Goal: Contribute content

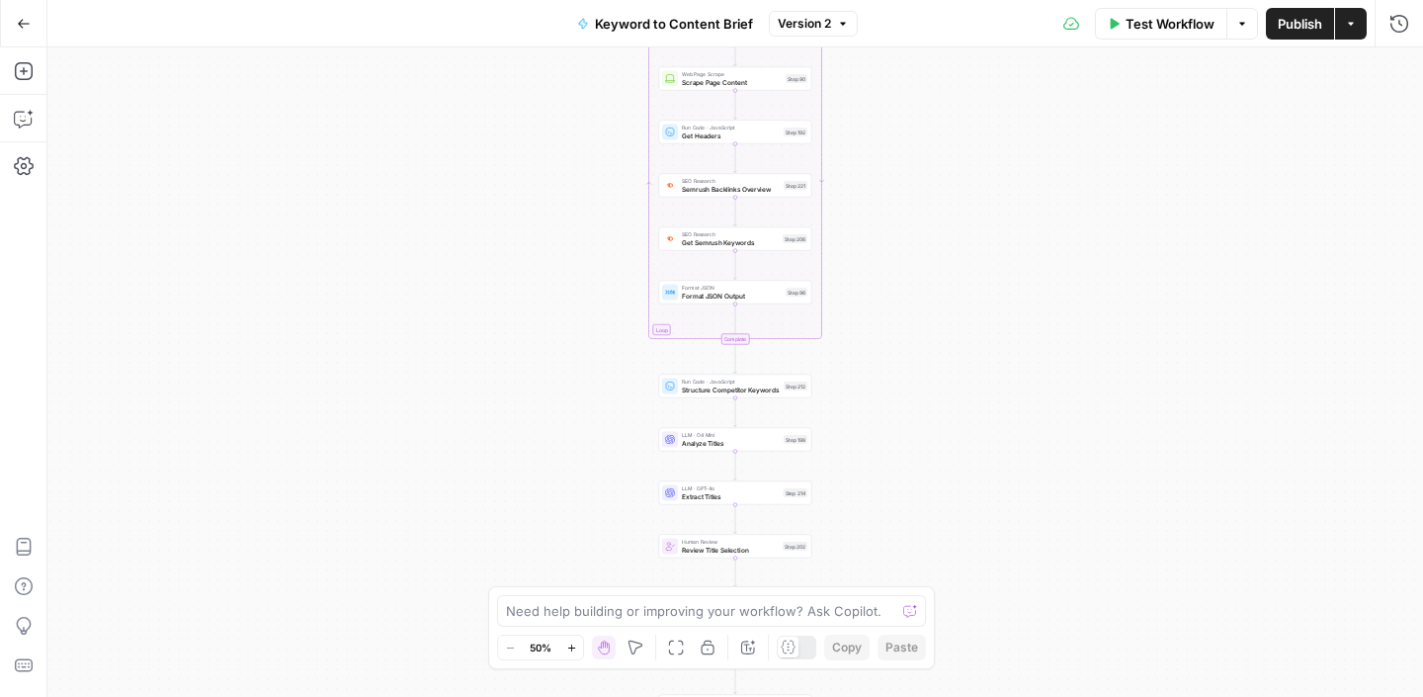
click at [21, 27] on icon "button" at bounding box center [24, 24] width 14 height 14
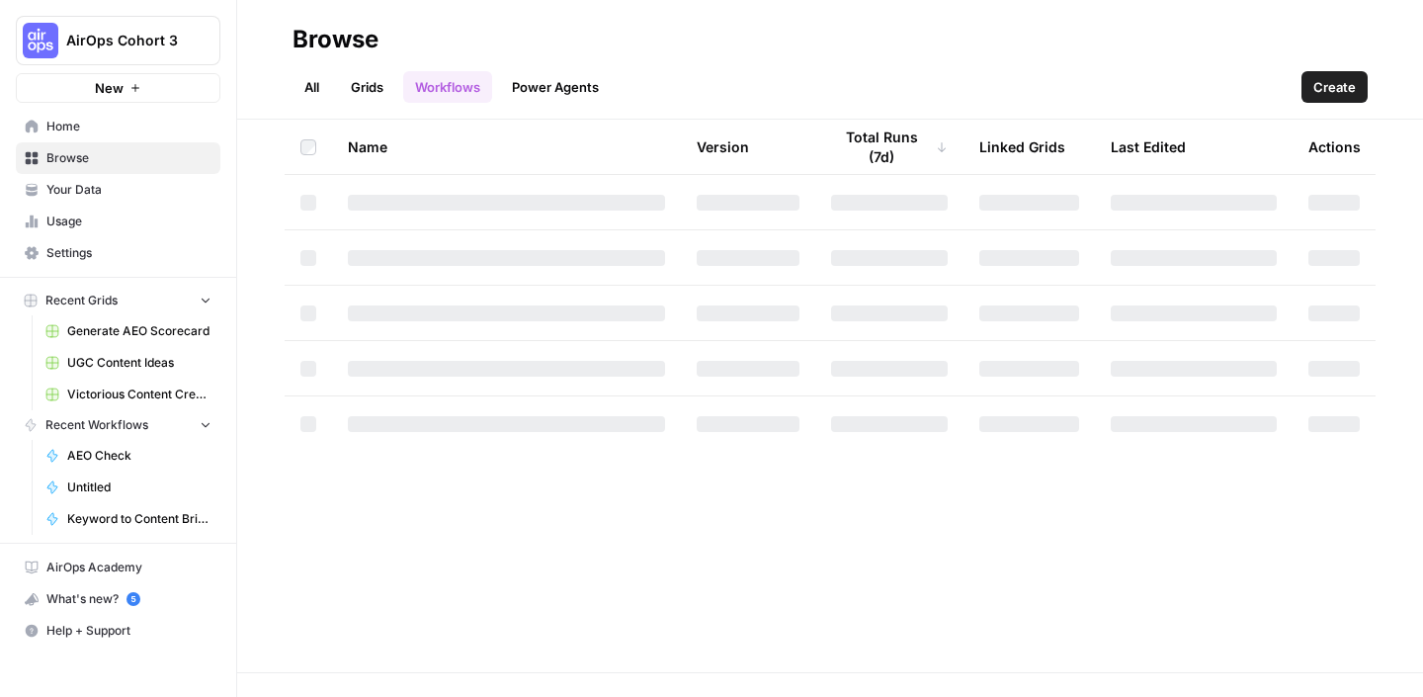
click at [138, 41] on span "AirOps Cohort 3" at bounding box center [126, 41] width 120 height 20
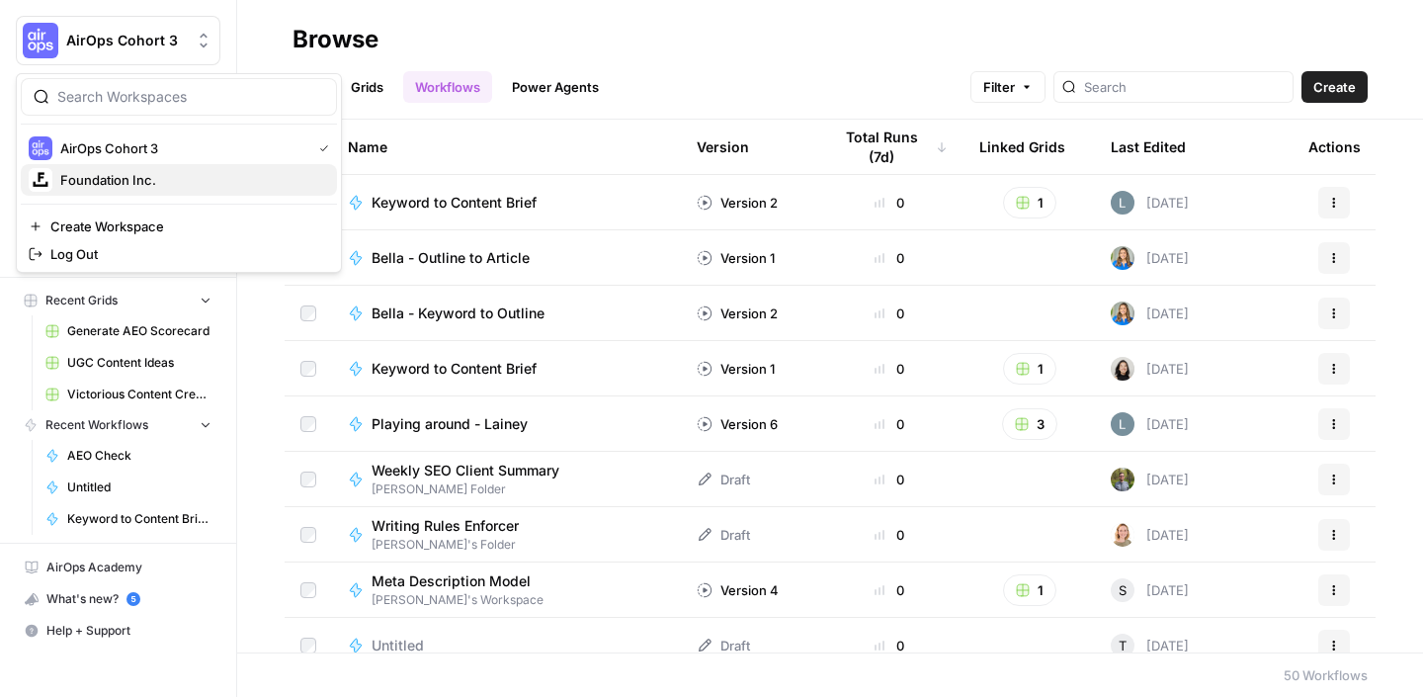
click at [153, 170] on span "Foundation Inc." at bounding box center [190, 180] width 261 height 20
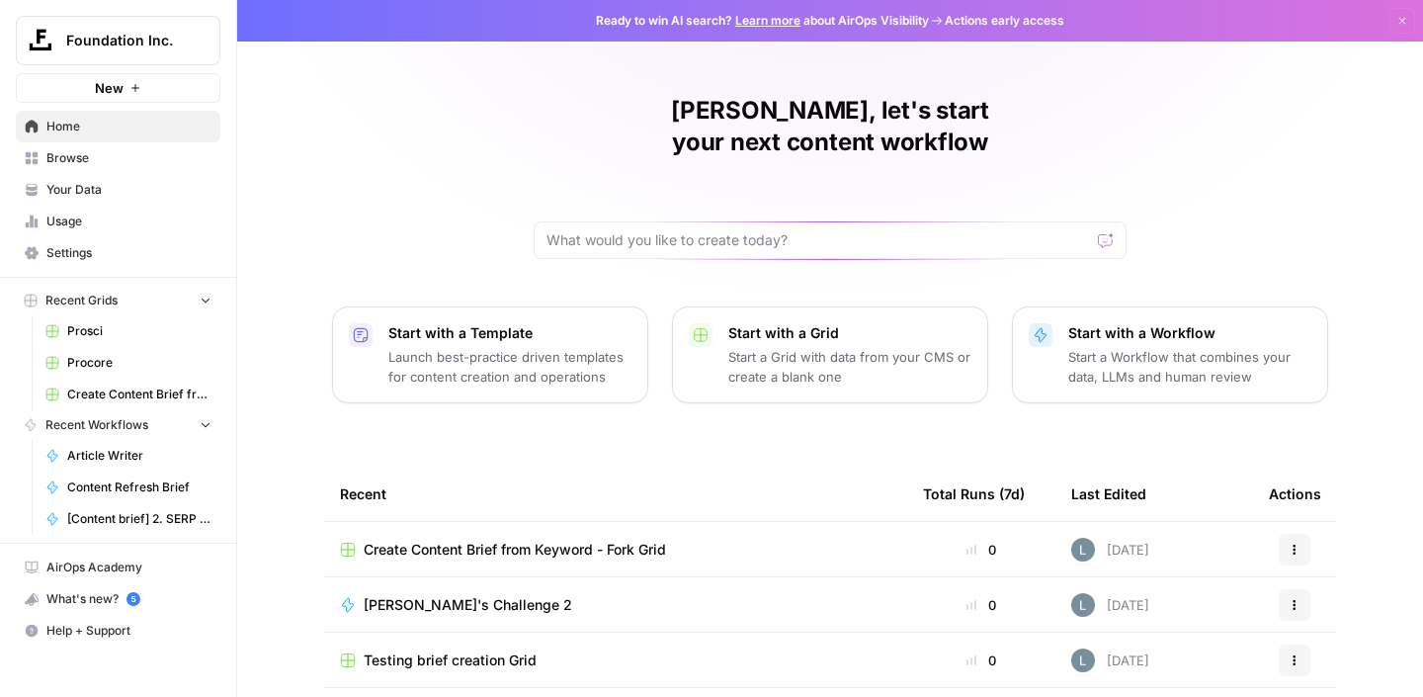
click at [105, 185] on span "Your Data" at bounding box center [128, 190] width 165 height 18
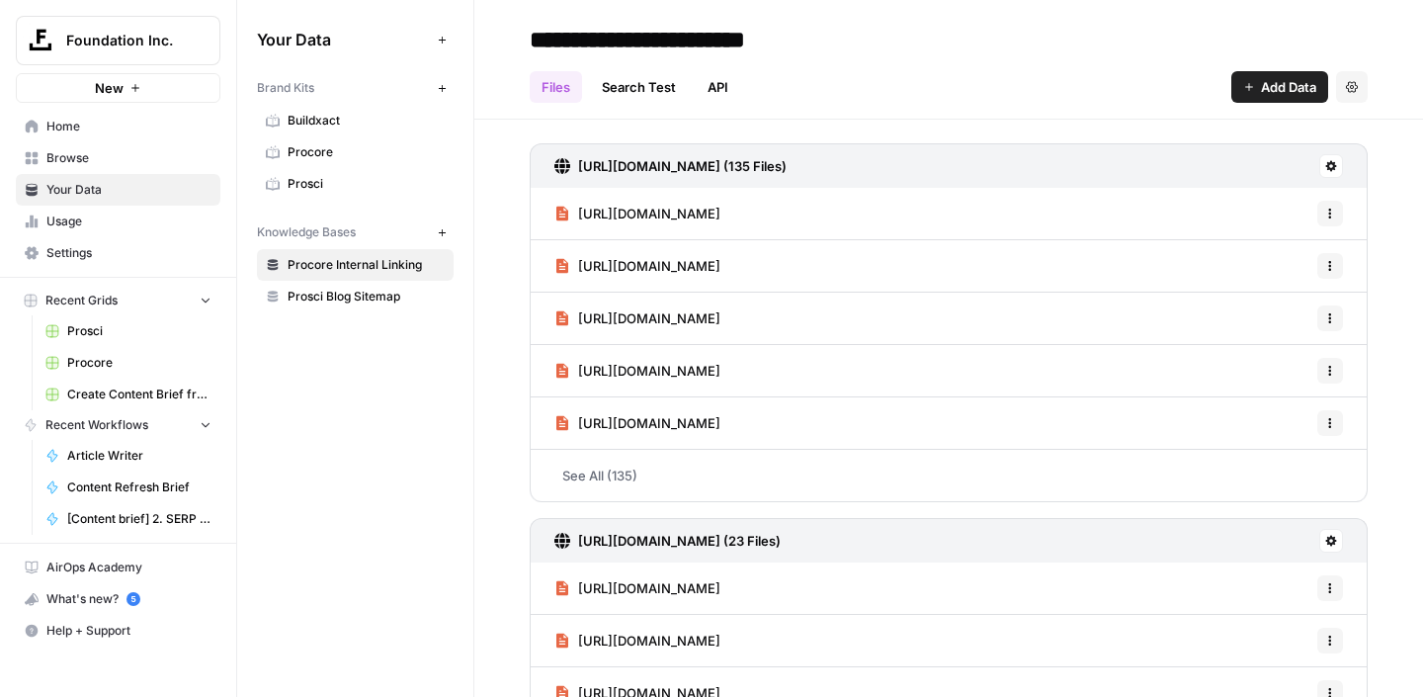
click at [330, 122] on span "Buildxact" at bounding box center [366, 121] width 157 height 18
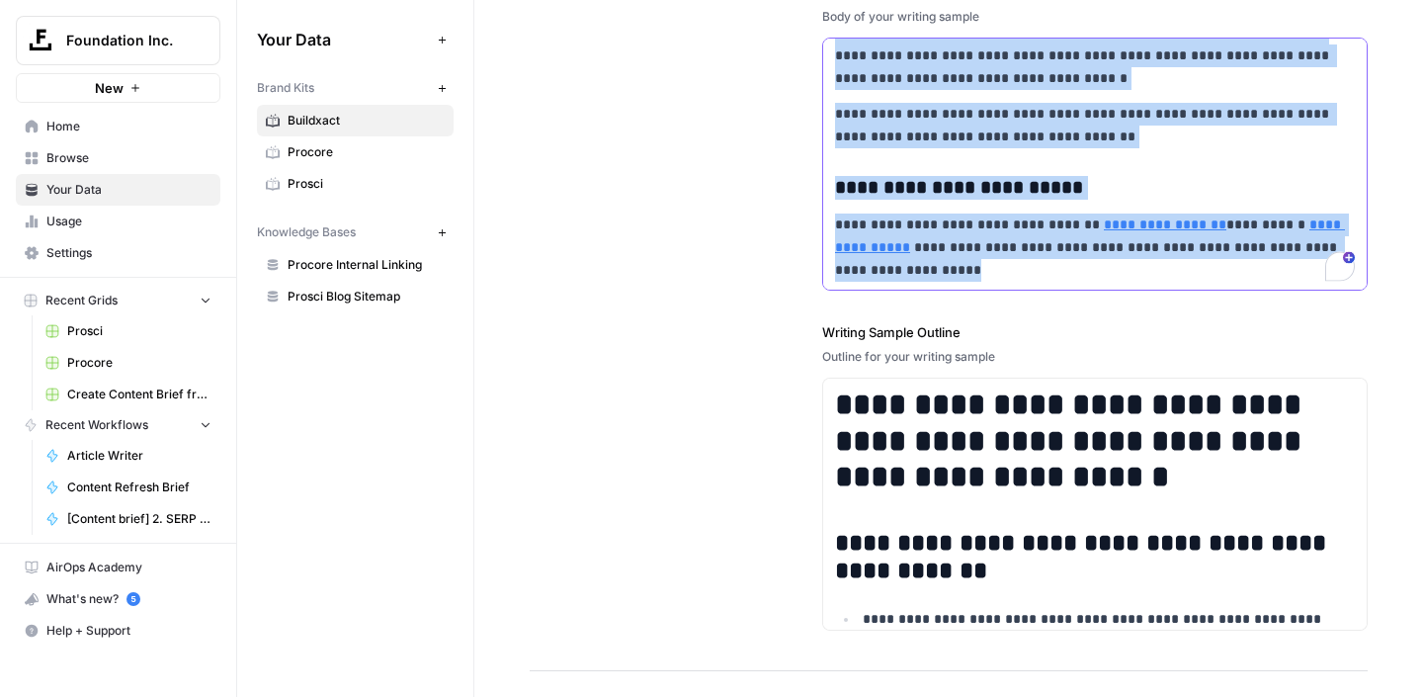
scroll to position [3266, 0]
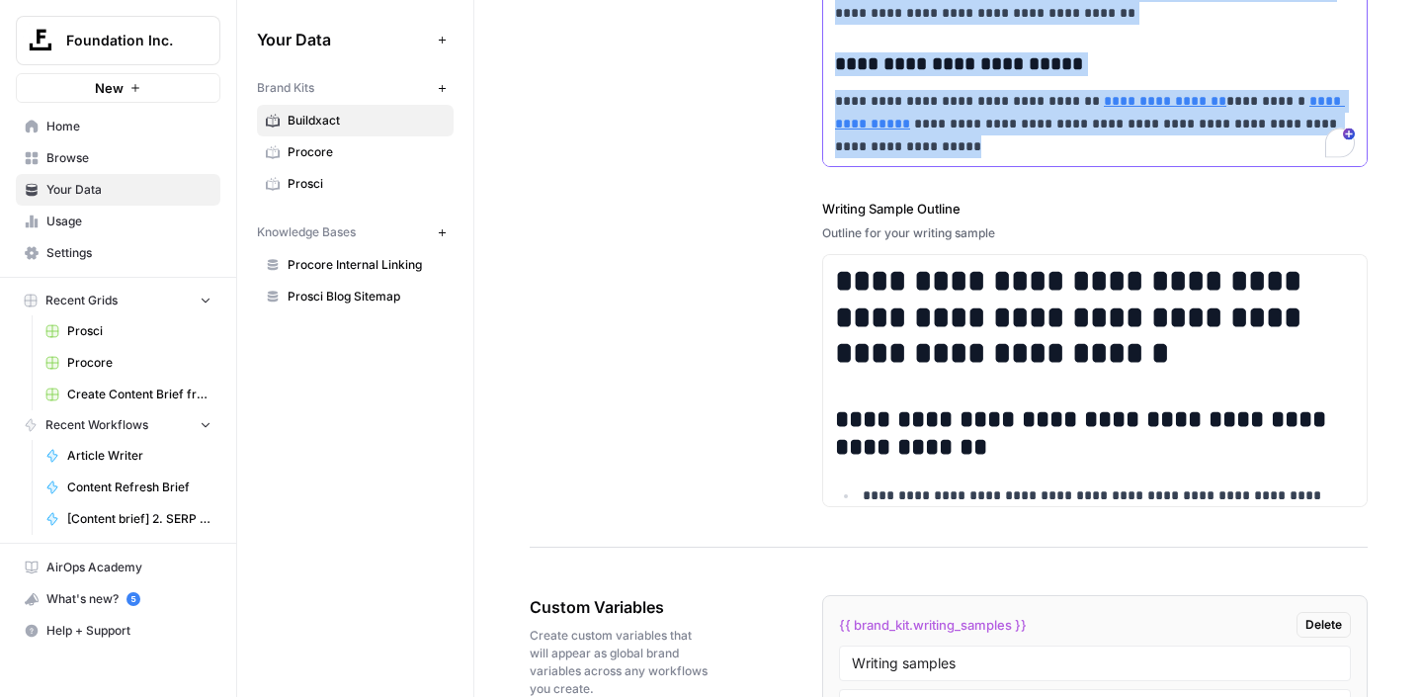
drag, startPoint x: 834, startPoint y: 392, endPoint x: 949, endPoint y: 157, distance: 261.7
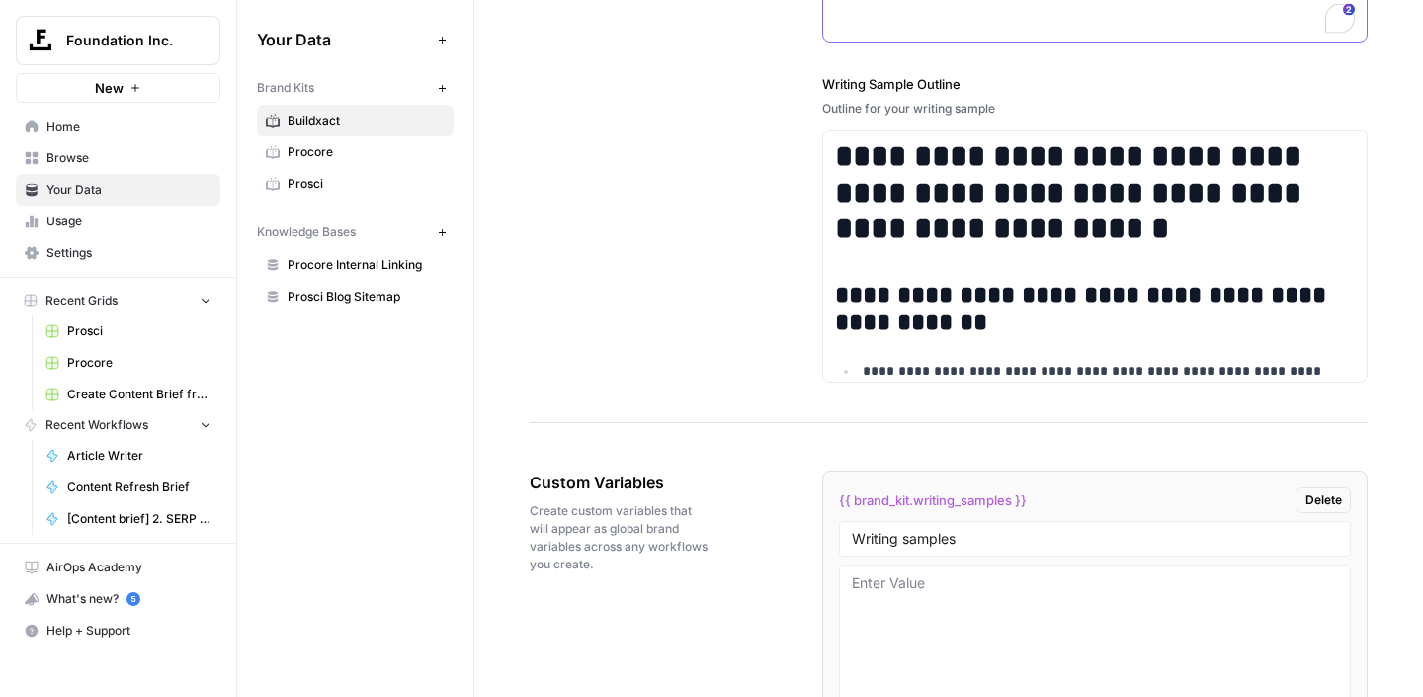
scroll to position [3013, 0]
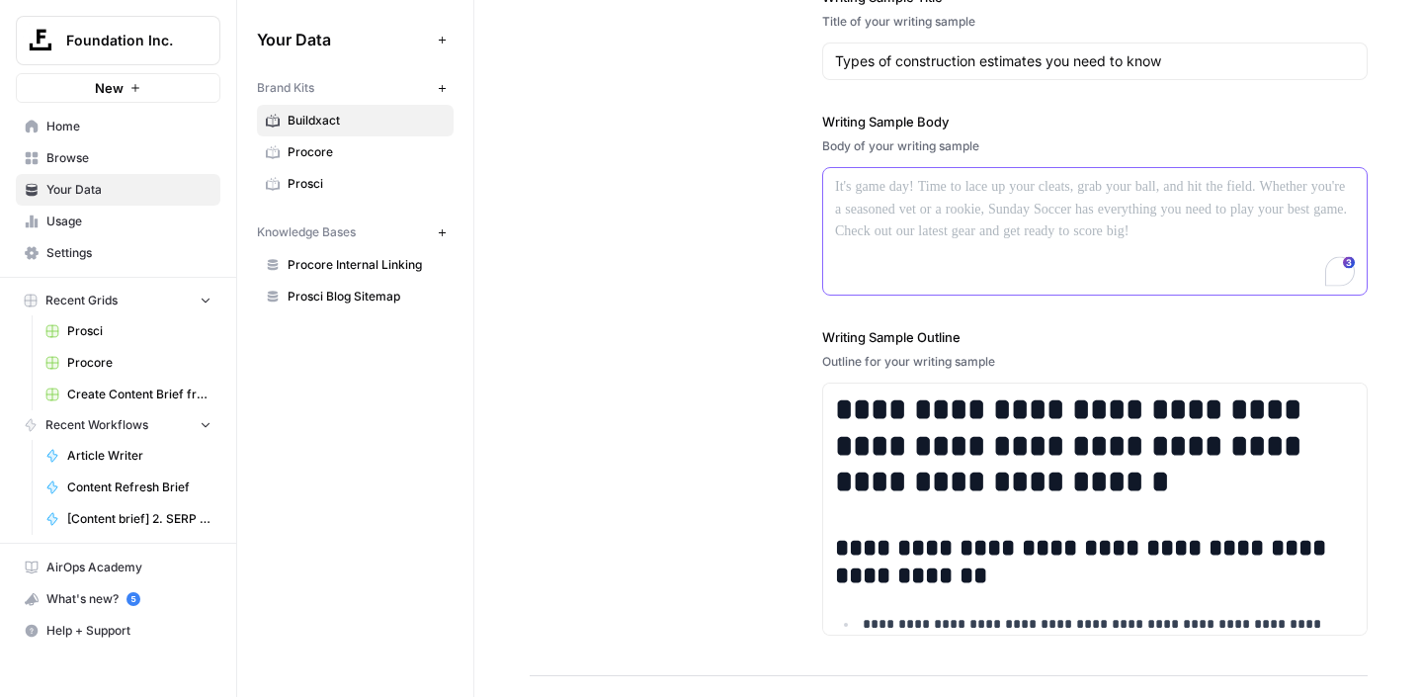
click at [884, 197] on p "To enrich screen reader interactions, please activate Accessibility in Grammarl…" at bounding box center [1095, 187] width 520 height 23
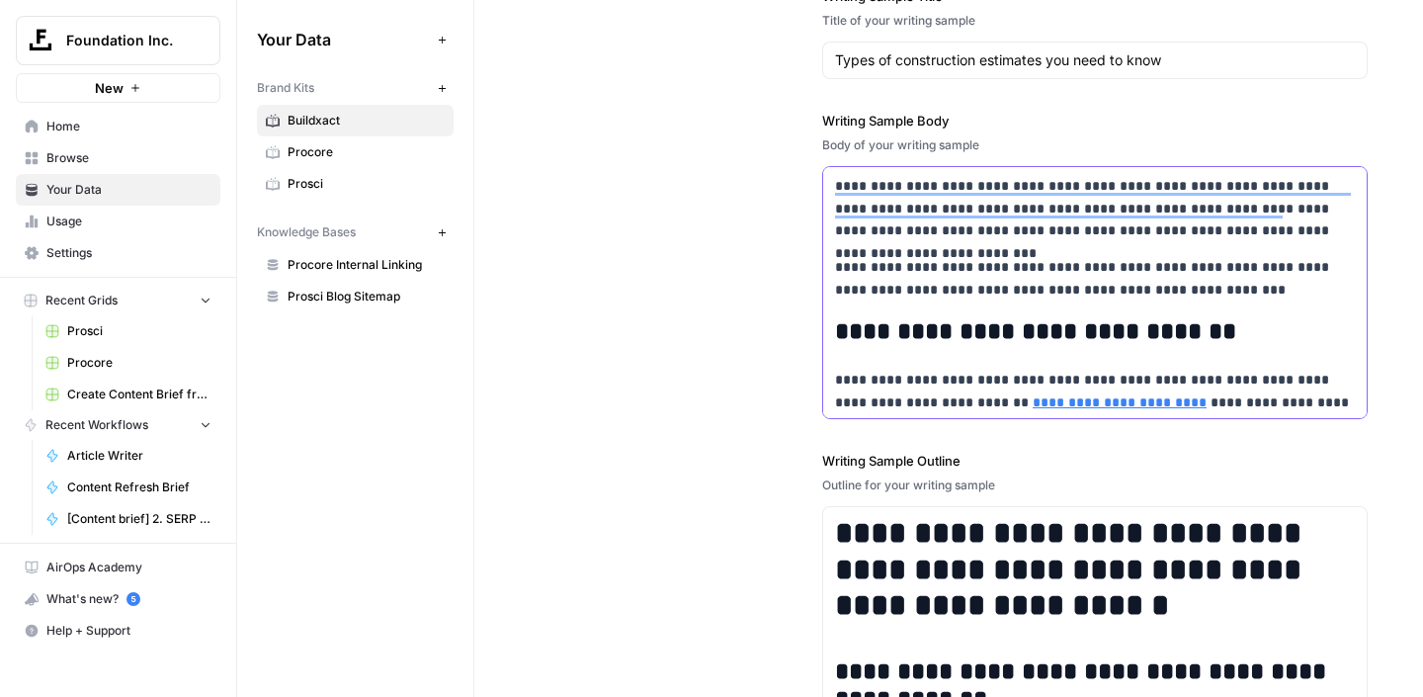
scroll to position [2798, 0]
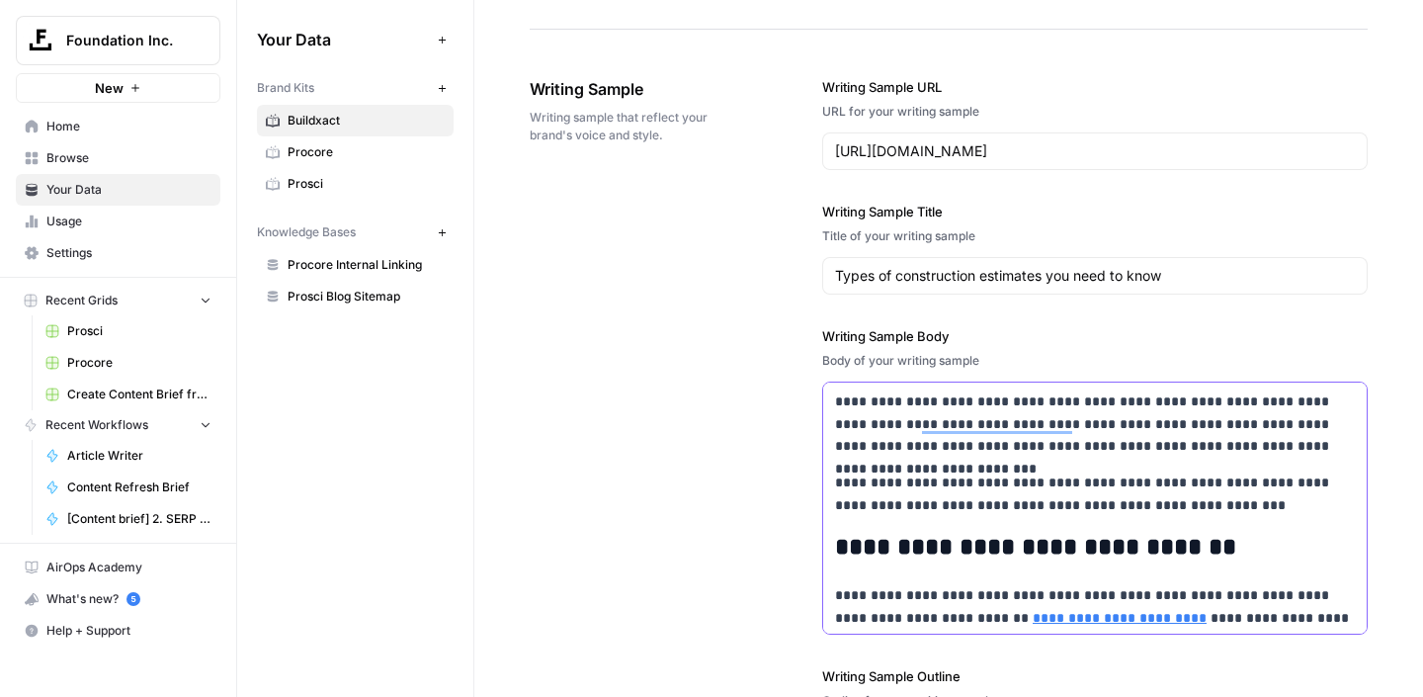
click at [854, 404] on p "**********" at bounding box center [1095, 423] width 520 height 67
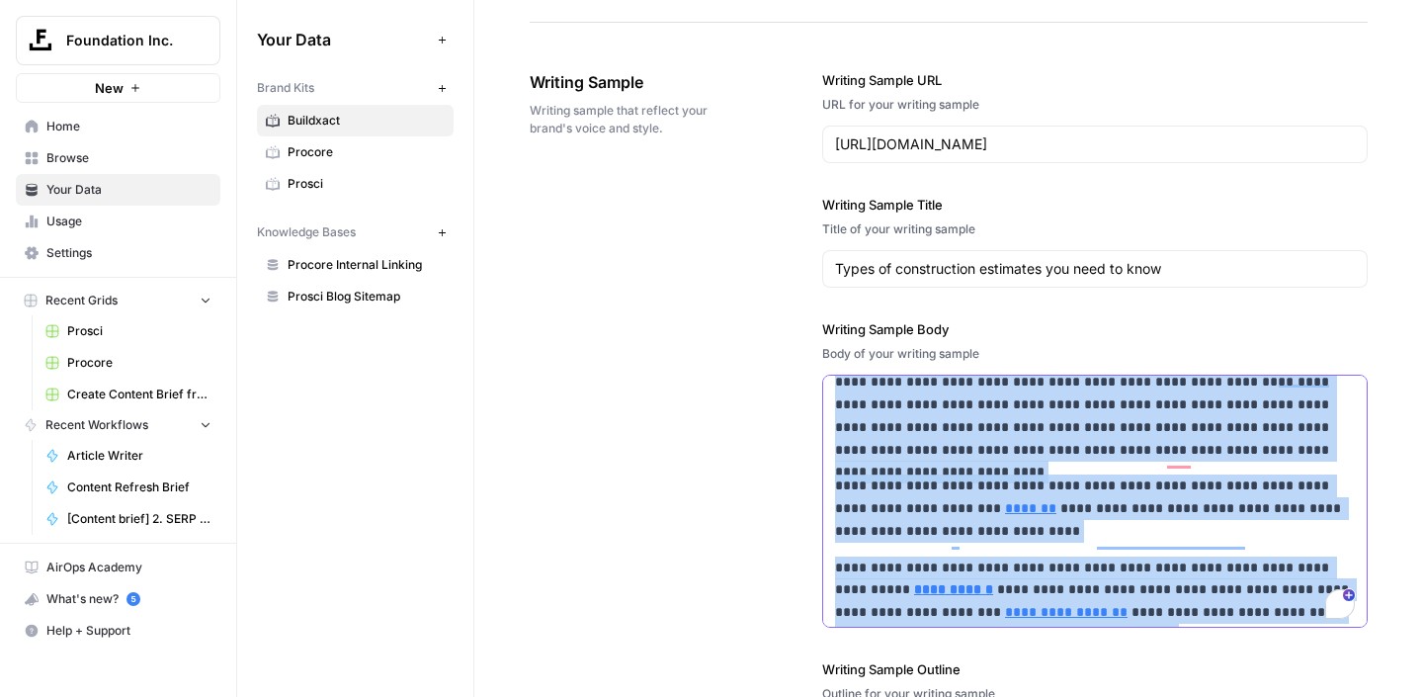
scroll to position [2812, 0]
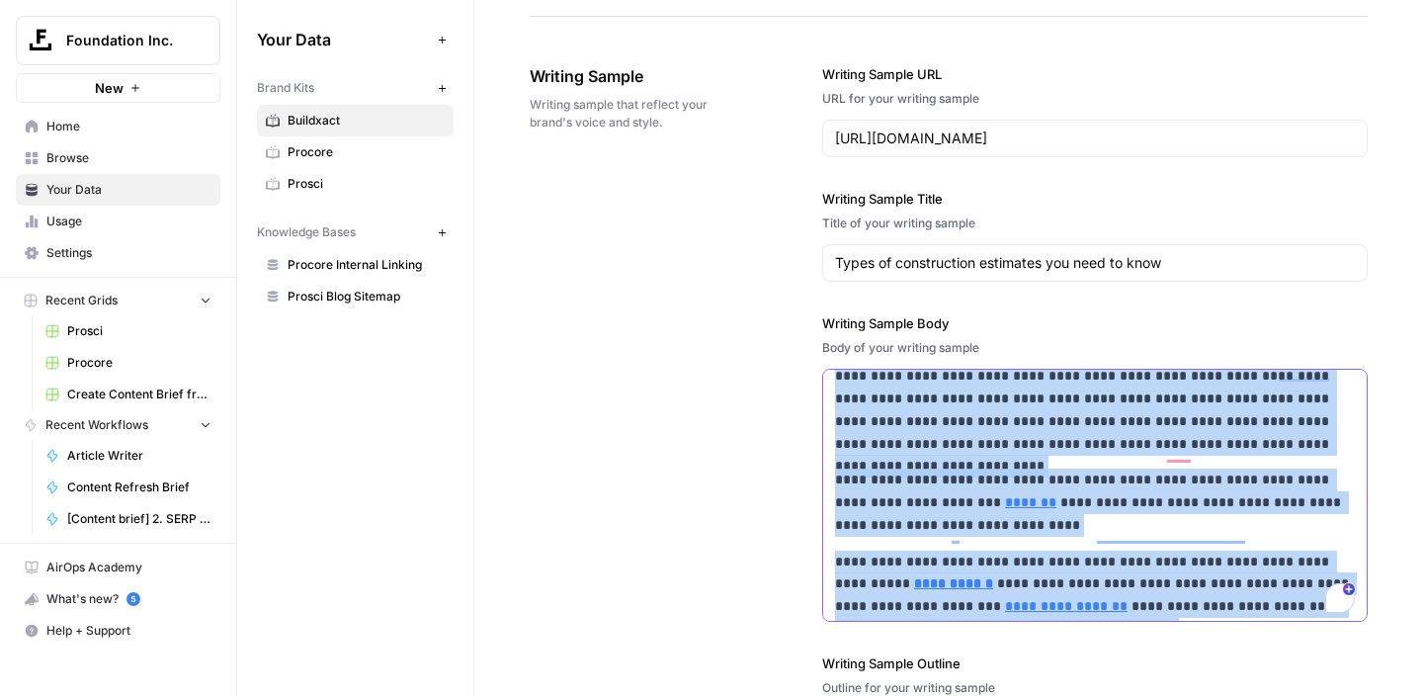
drag, startPoint x: 836, startPoint y: 398, endPoint x: 960, endPoint y: 686, distance: 313.0
click at [960, 686] on div "**********" at bounding box center [1095, 513] width 546 height 977
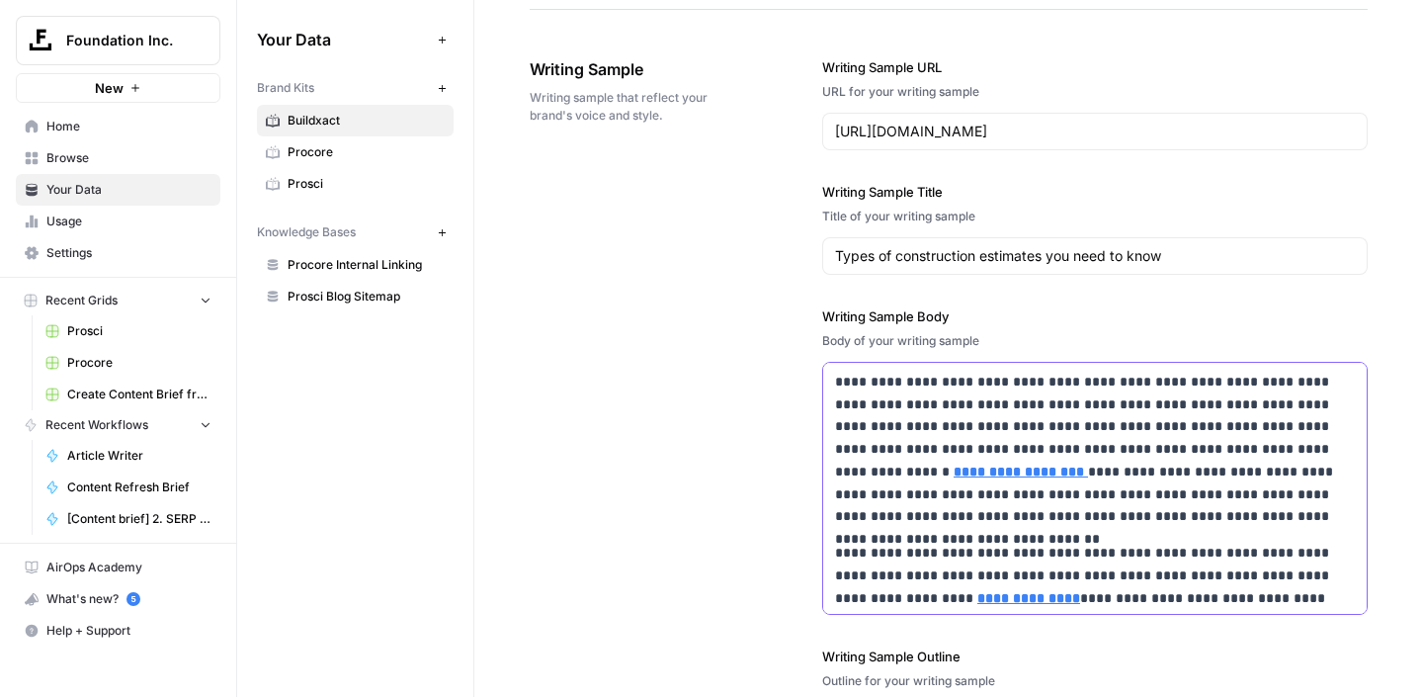
scroll to position [2746, 0]
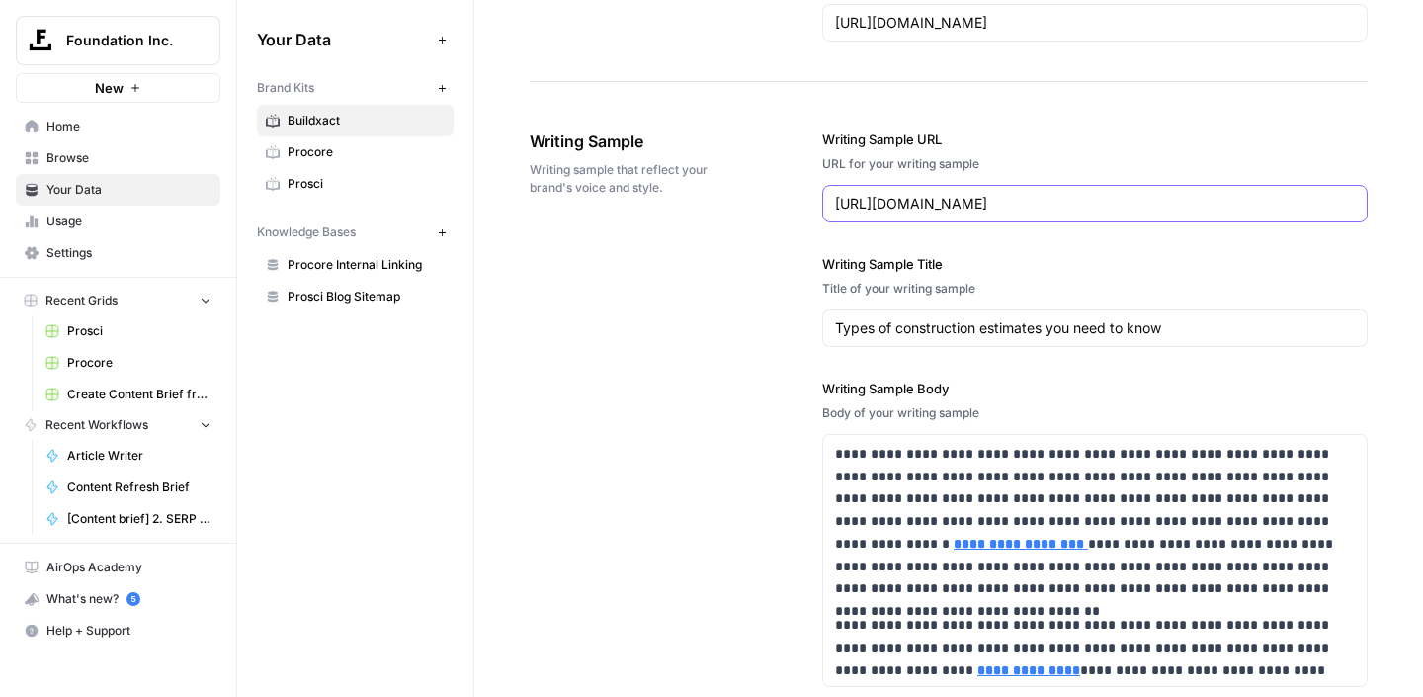
drag, startPoint x: 1062, startPoint y: 201, endPoint x: 830, endPoint y: 200, distance: 231.3
click at [830, 200] on div "https://www.coursera.org/articles/what-is-artificial-intelligence" at bounding box center [1095, 204] width 546 height 38
paste input "https://www.buildxact.com/us/blog/types-of-construction-estimates/"
type input "https://www.buildxact.com/us/blog/types-of-construction-estimates/"
click at [1017, 386] on label "Writing Sample Body" at bounding box center [1095, 389] width 546 height 20
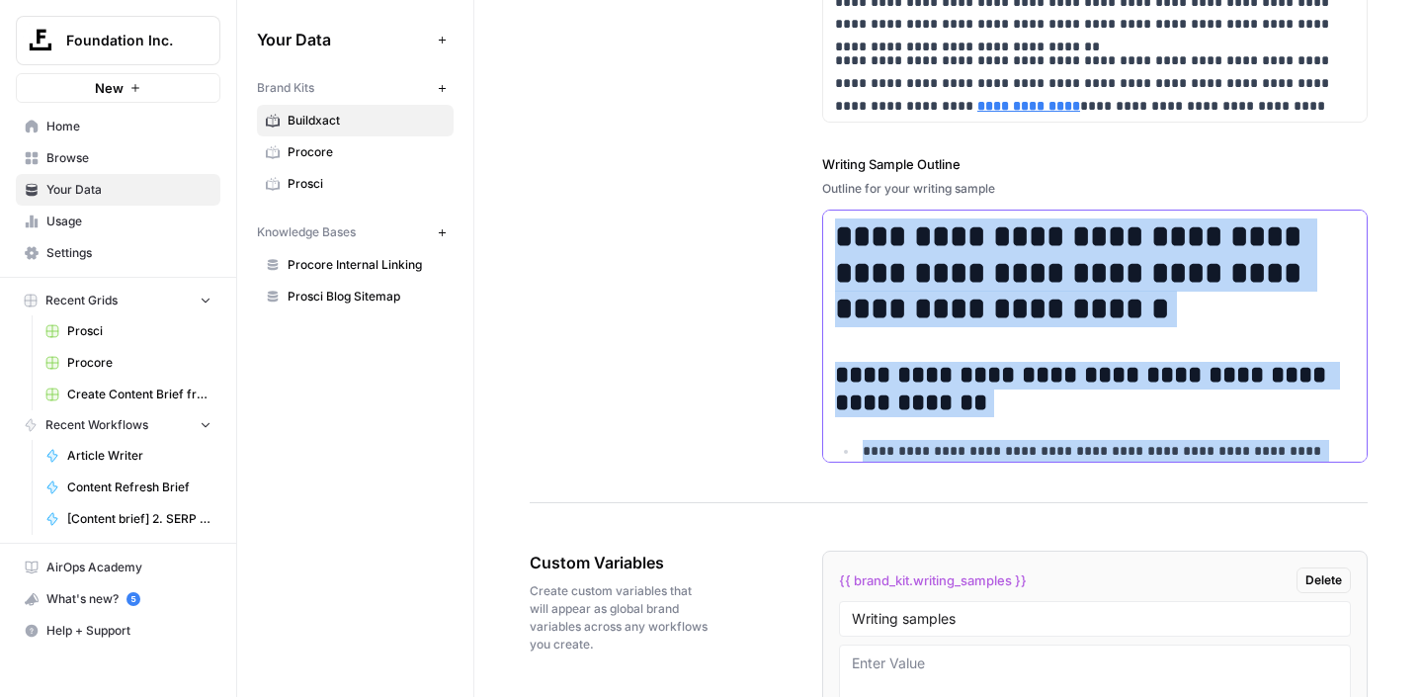
scroll to position [1293, 0]
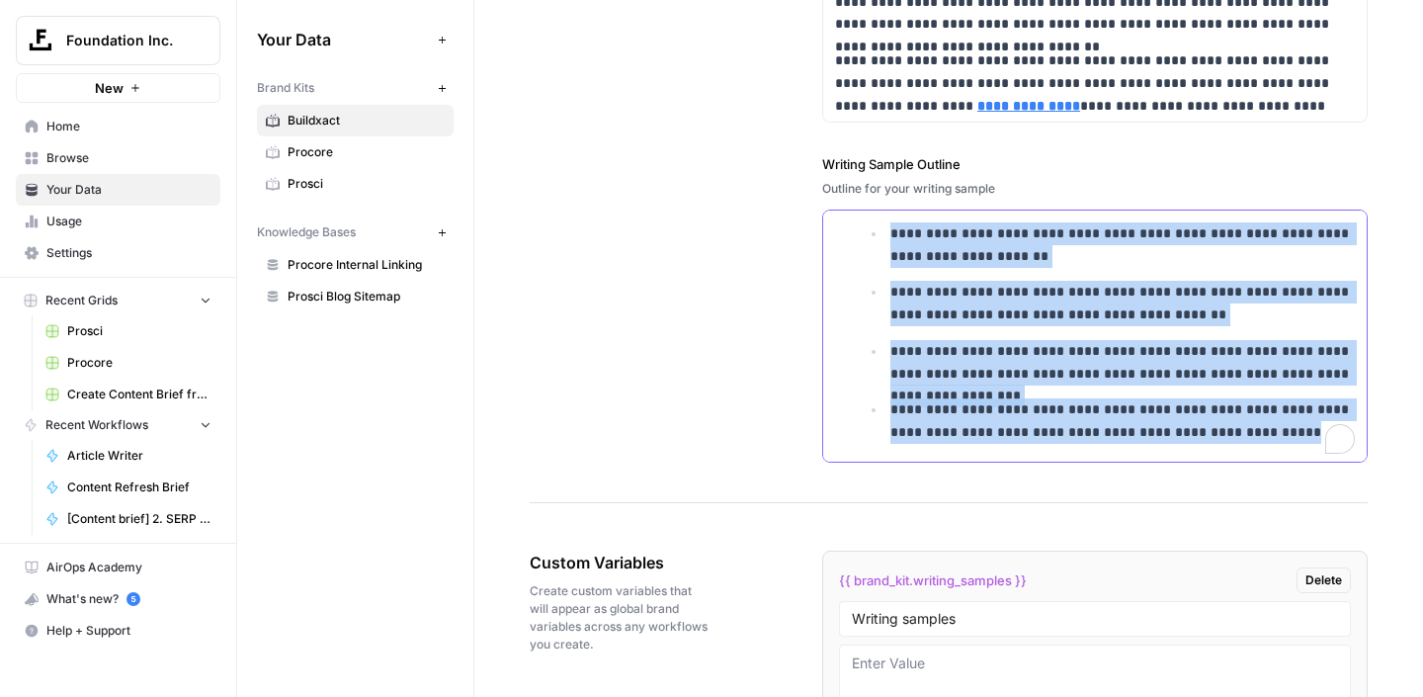
drag, startPoint x: 932, startPoint y: 344, endPoint x: 960, endPoint y: 557, distance: 215.3
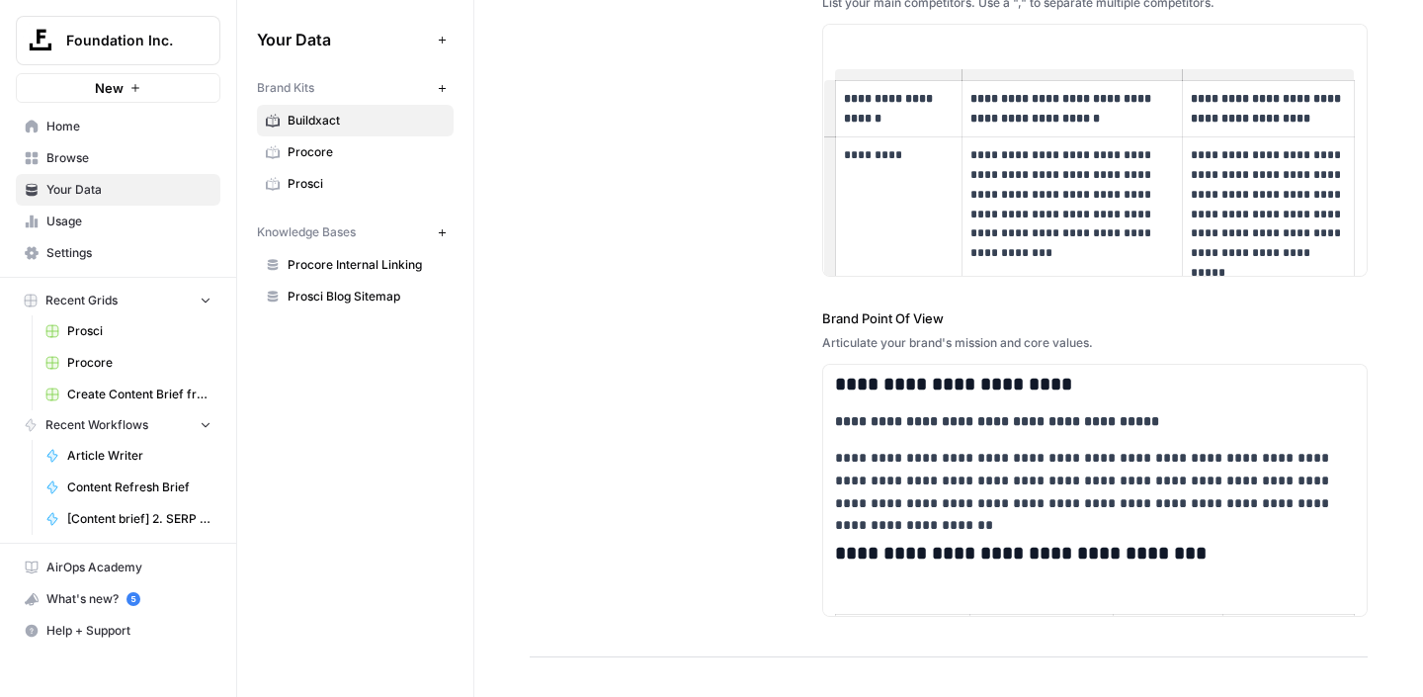
scroll to position [387, 0]
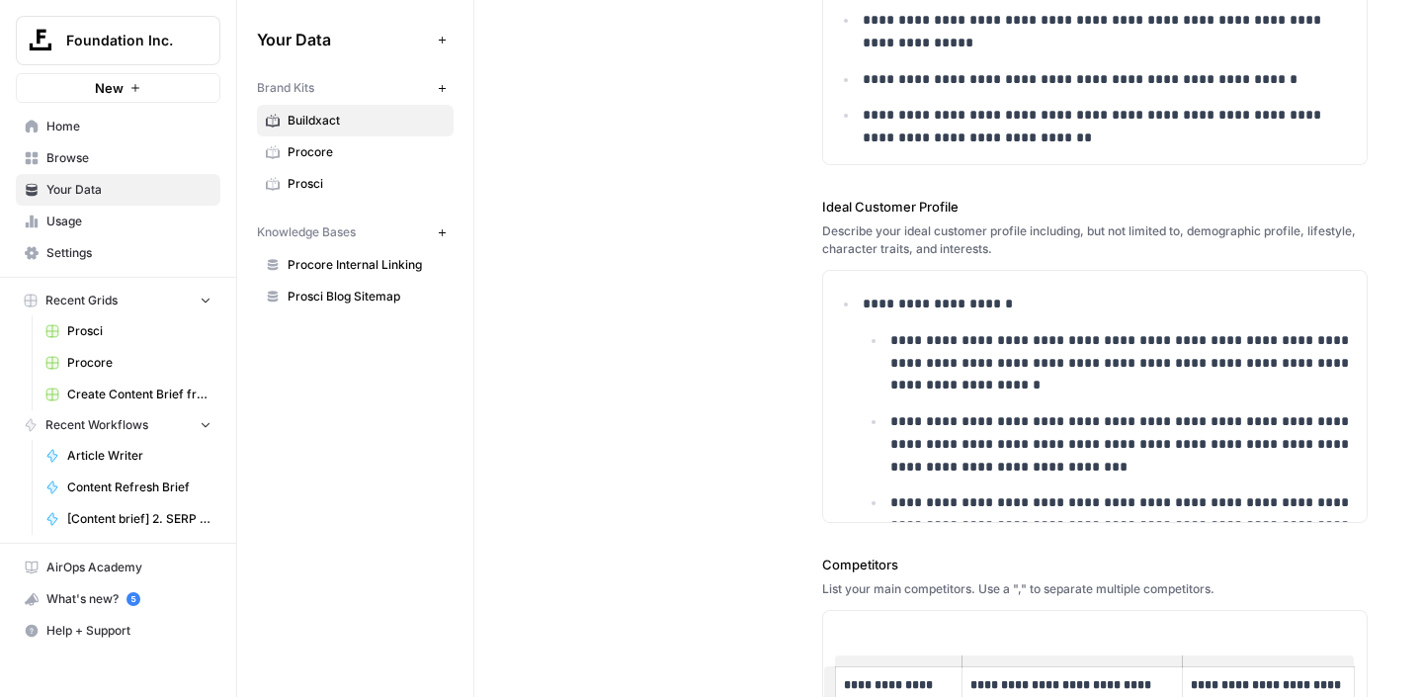
click at [313, 151] on span "Procore" at bounding box center [366, 152] width 157 height 18
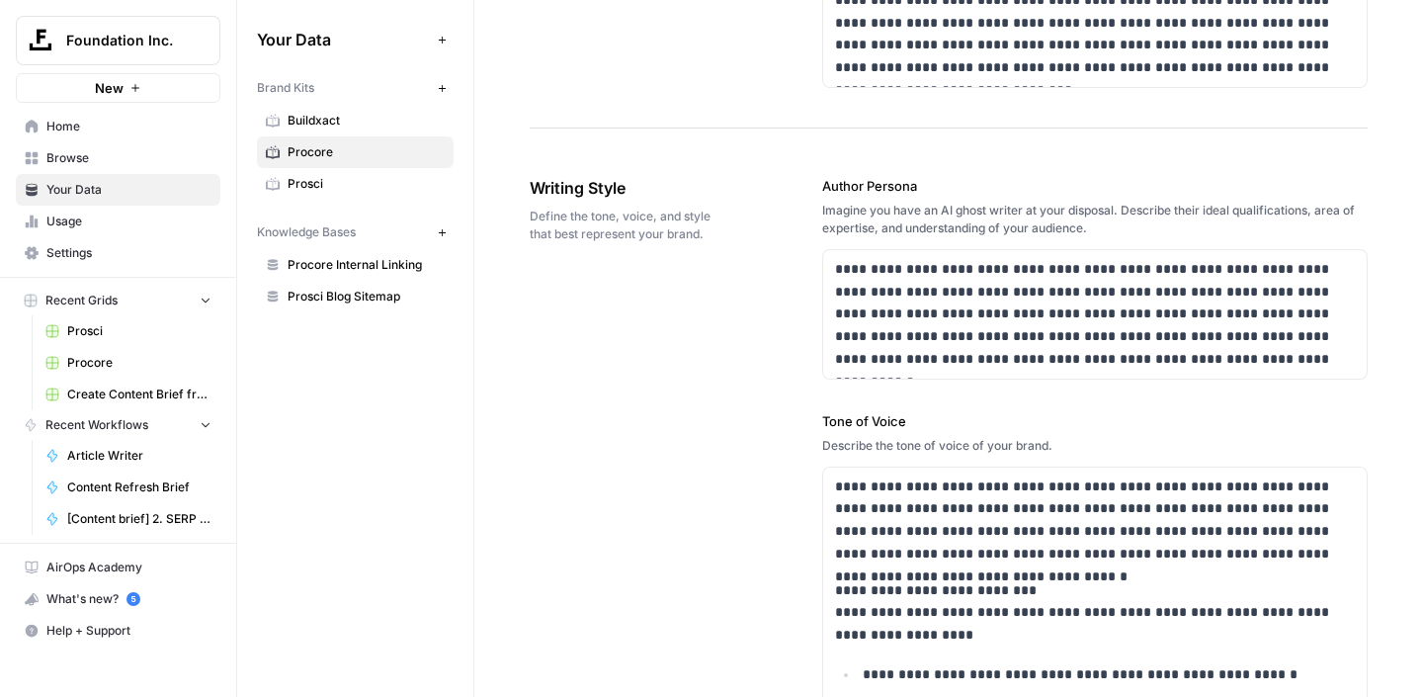
scroll to position [1278, 0]
